Goal: Information Seeking & Learning: Learn about a topic

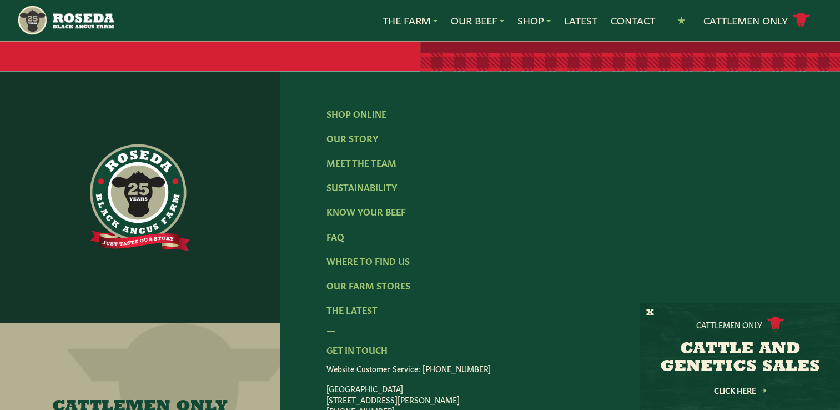
scroll to position [1873, 0]
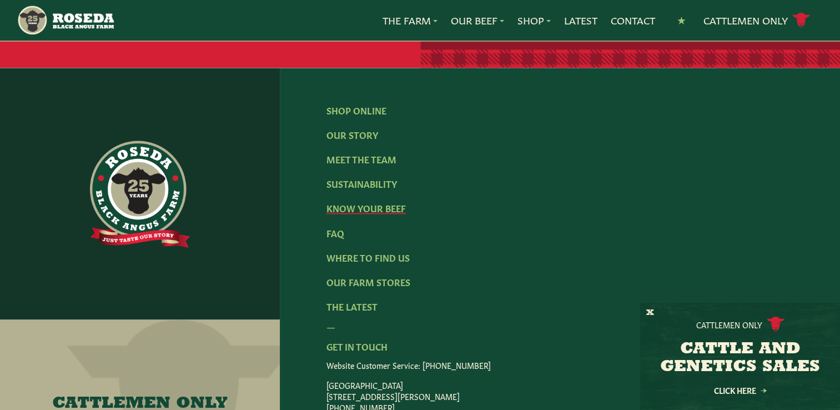
click at [385, 214] on link "Know Your Beef" at bounding box center [365, 207] width 79 height 12
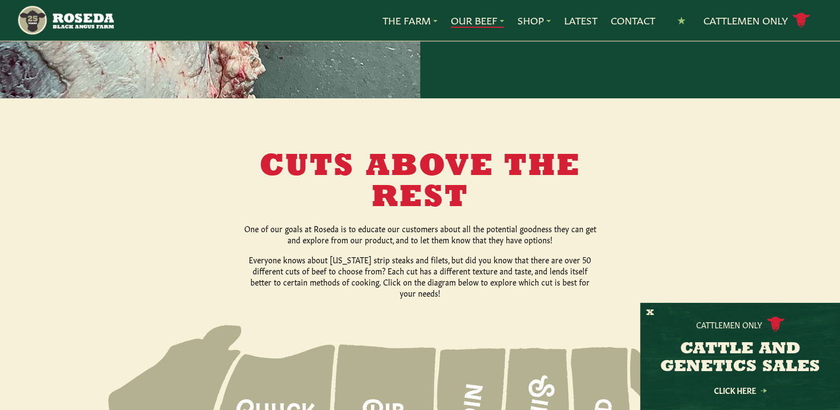
scroll to position [1258, 0]
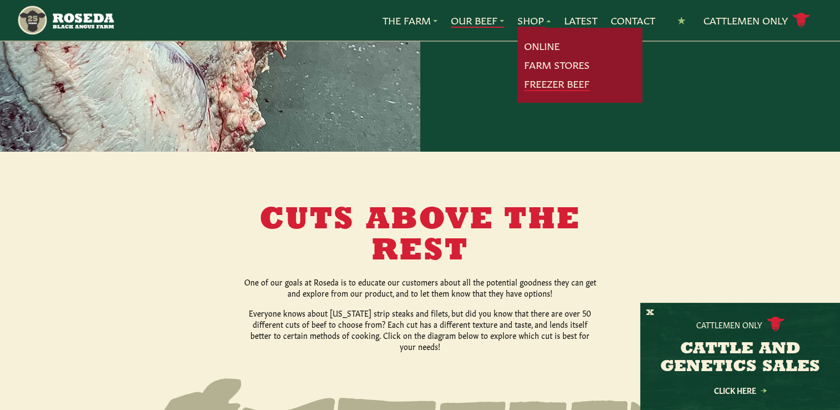
click at [541, 83] on link "Freezer Beef" at bounding box center [556, 84] width 65 height 14
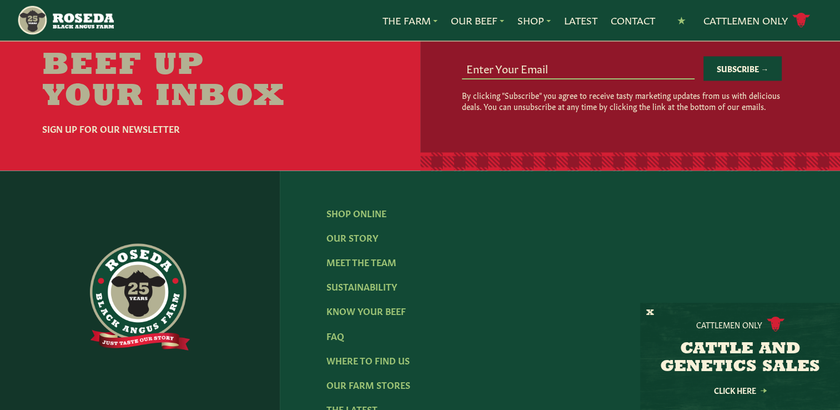
scroll to position [1776, 0]
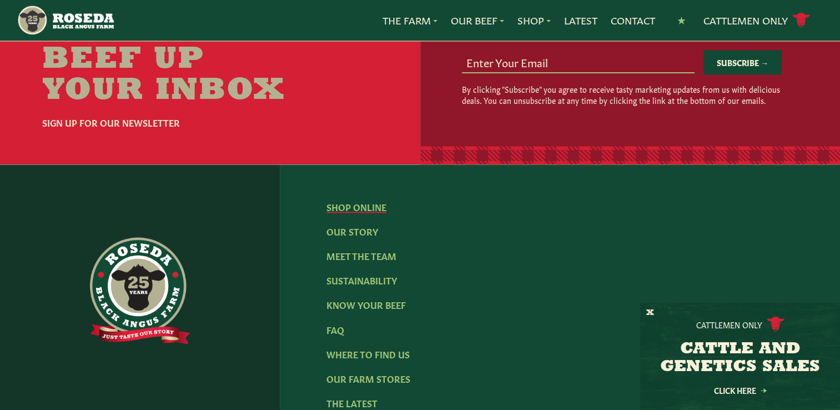
click at [364, 213] on link "Shop Online" at bounding box center [356, 206] width 60 height 12
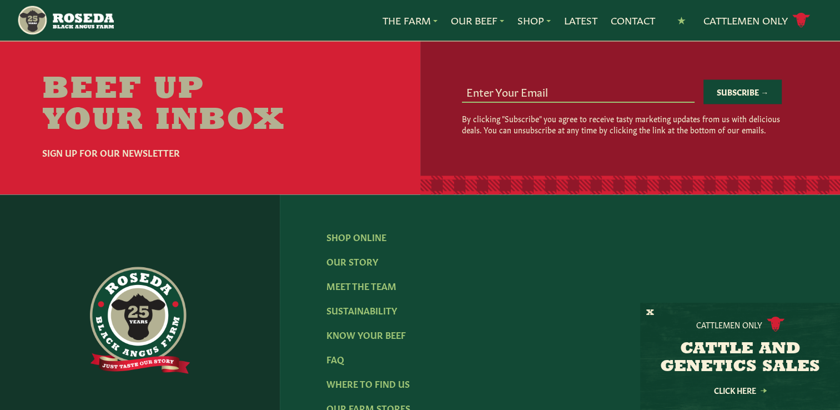
scroll to position [1690, 0]
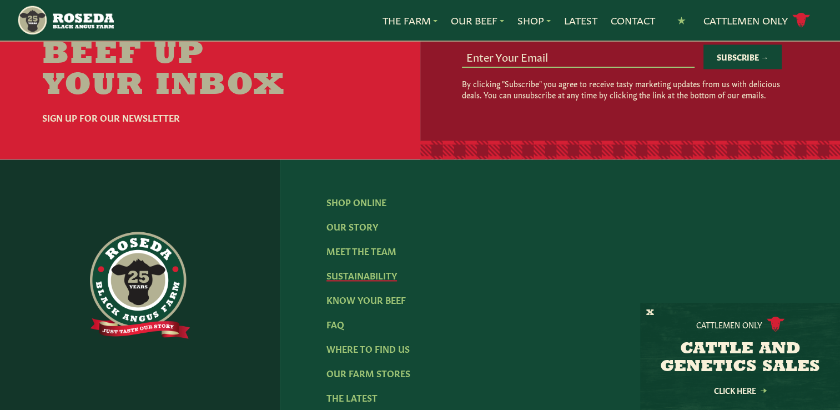
click at [382, 269] on link "Sustainability" at bounding box center [361, 275] width 70 height 12
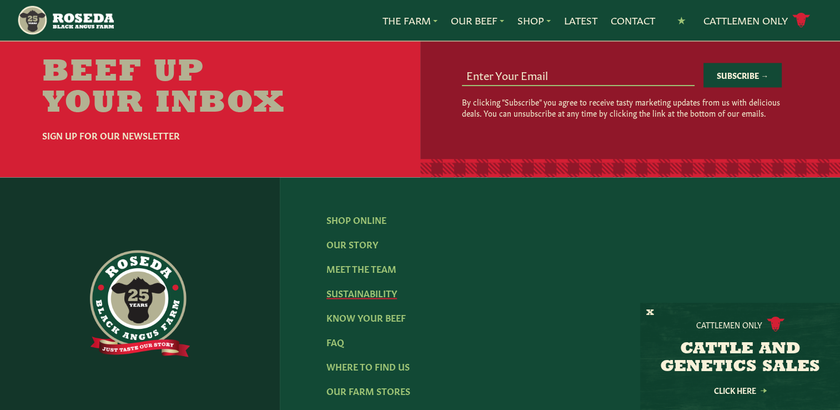
scroll to position [1652, 0]
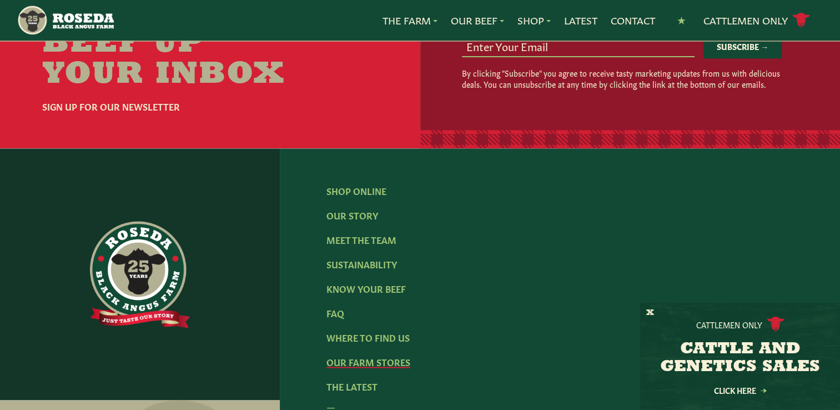
click at [395, 355] on link "Our Farm Stores" at bounding box center [368, 361] width 84 height 12
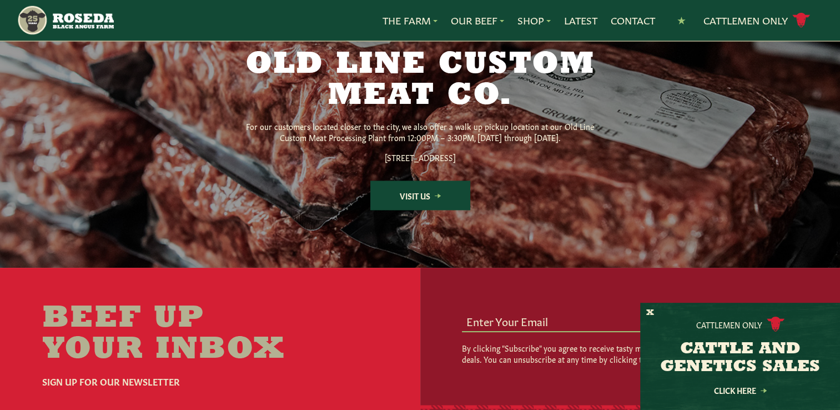
scroll to position [1532, 0]
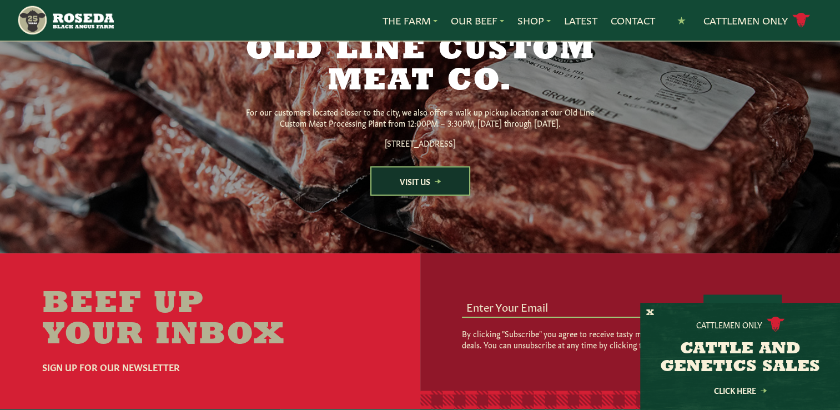
click at [424, 195] on link "Visit Us" at bounding box center [420, 180] width 100 height 29
click at [627, 26] on link "Contact" at bounding box center [633, 20] width 44 height 14
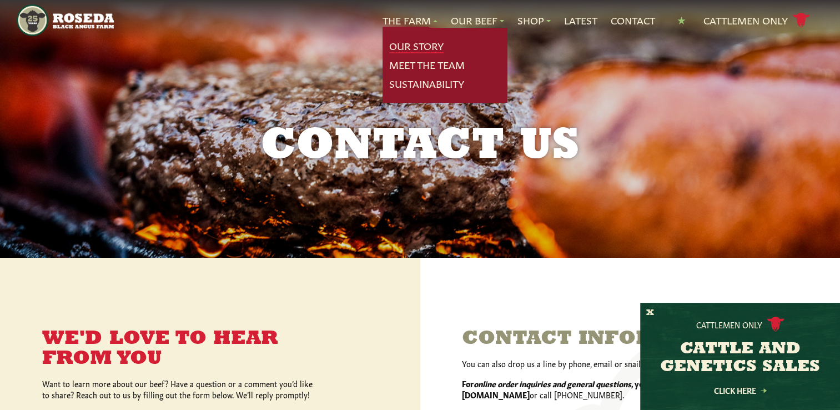
click at [416, 43] on link "Our Story" at bounding box center [416, 46] width 54 height 14
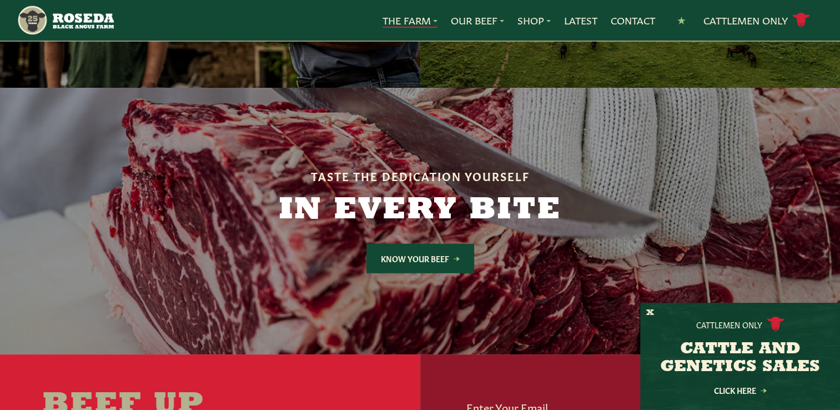
scroll to position [3077, 0]
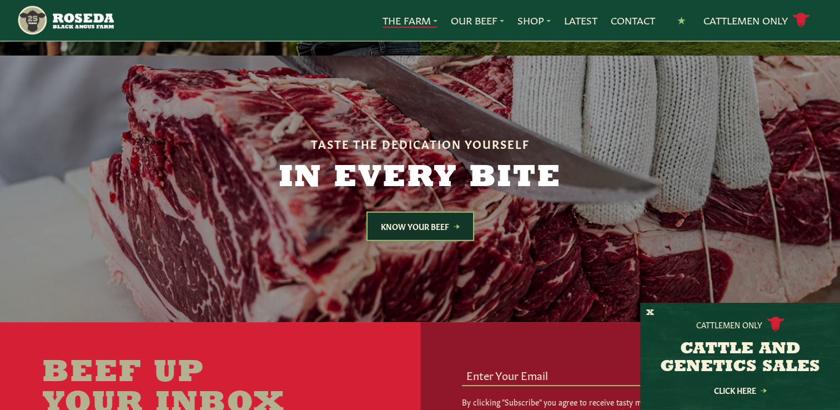
click at [401, 211] on link "Know Your Beef" at bounding box center [420, 225] width 108 height 29
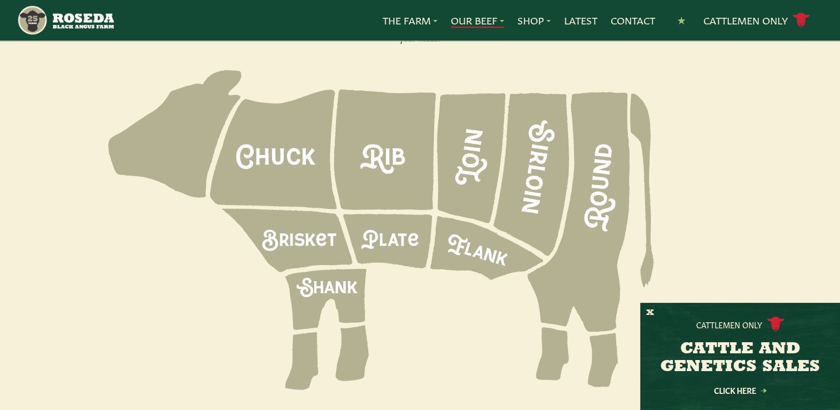
scroll to position [1570, 0]
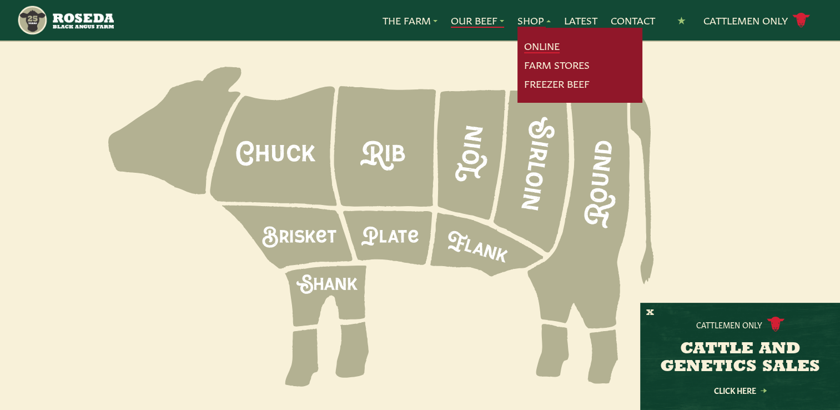
click at [535, 47] on link "Online" at bounding box center [542, 46] width 36 height 14
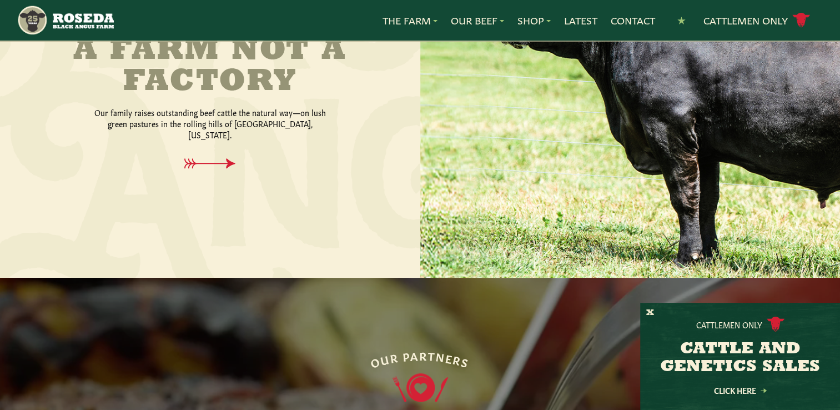
scroll to position [751, 0]
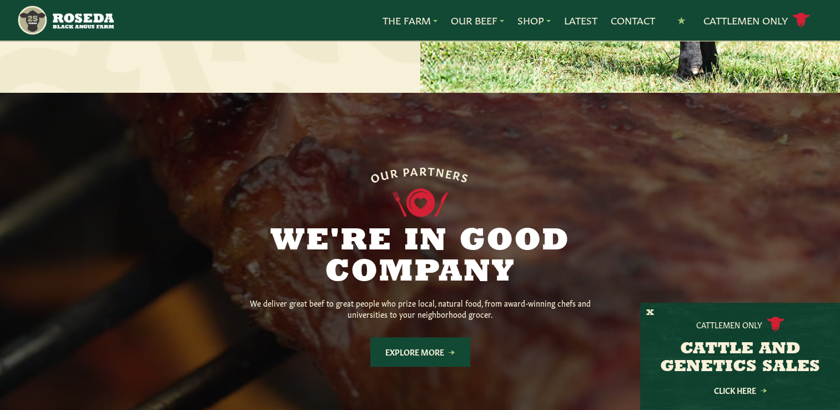
click at [411, 342] on link "Explore More" at bounding box center [420, 351] width 100 height 29
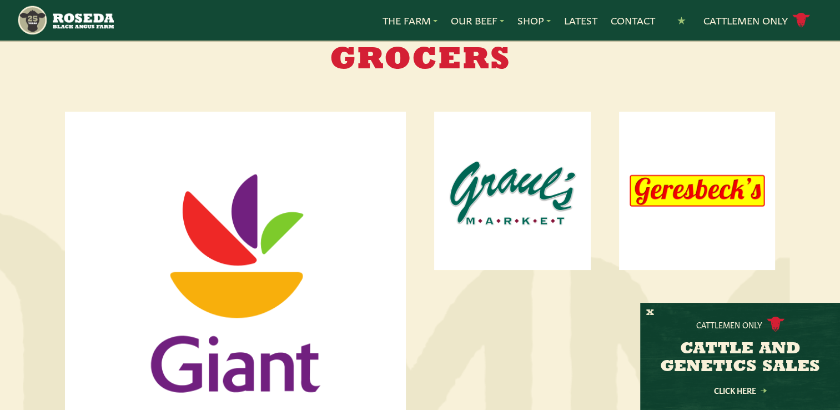
scroll to position [614, 0]
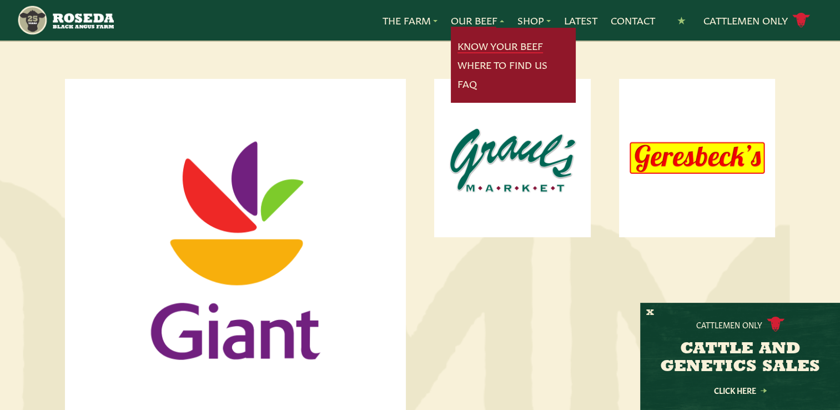
click at [492, 44] on link "Know Your Beef" at bounding box center [499, 46] width 85 height 14
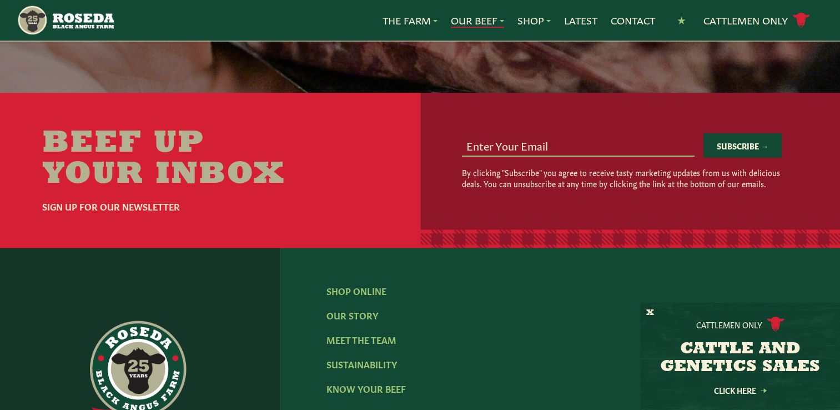
scroll to position [2190, 0]
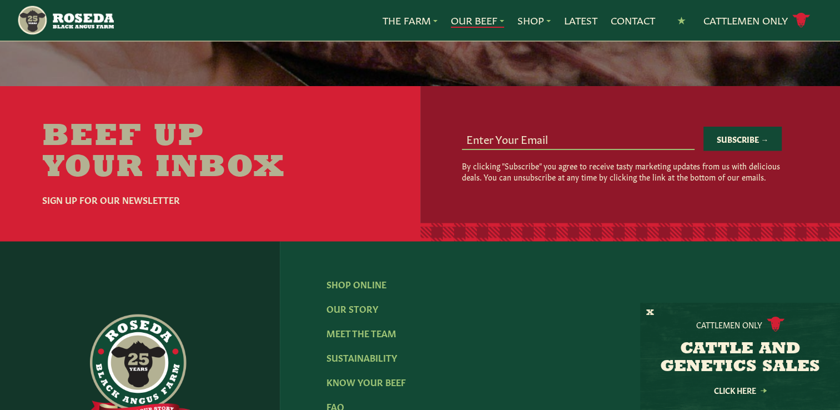
click at [339, 400] on link "FAQ" at bounding box center [335, 406] width 18 height 12
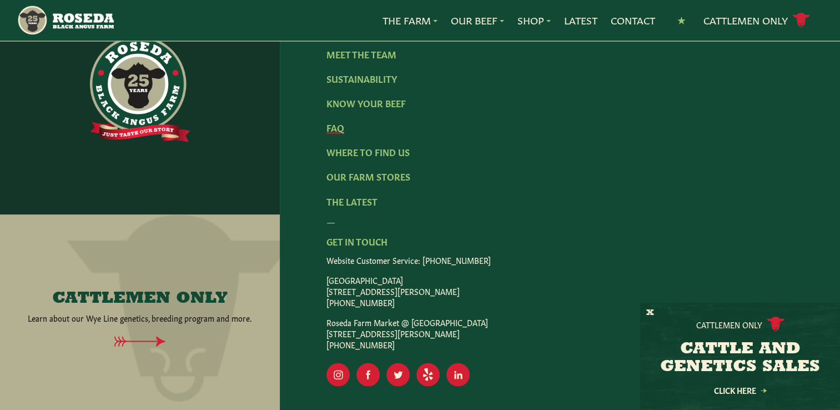
scroll to position [1918, 0]
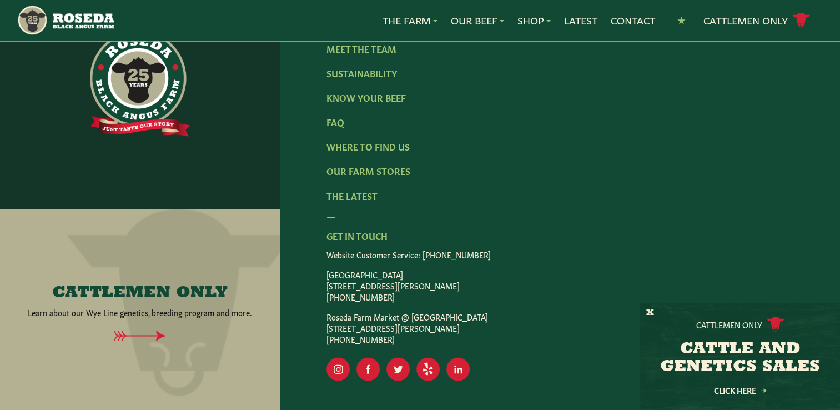
click at [137, 330] on icon at bounding box center [139, 335] width 233 height 11
